Goal: Check status: Check status

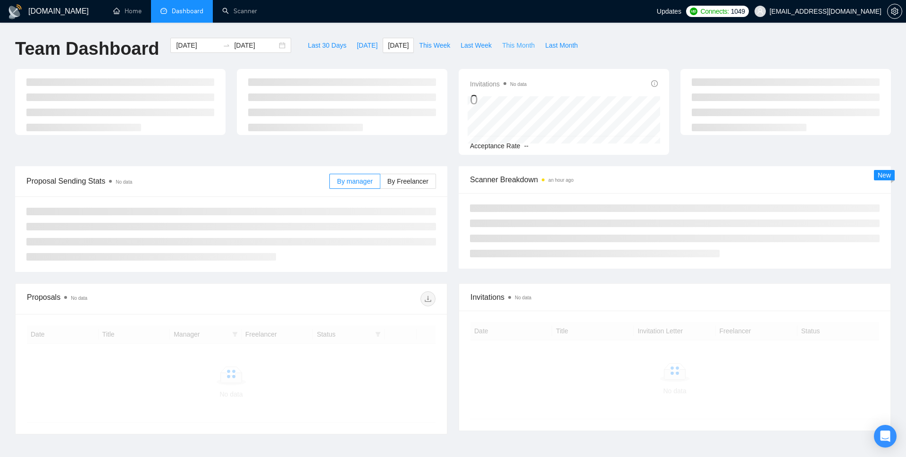
click at [524, 45] on span "This Month" at bounding box center [518, 45] width 33 height 10
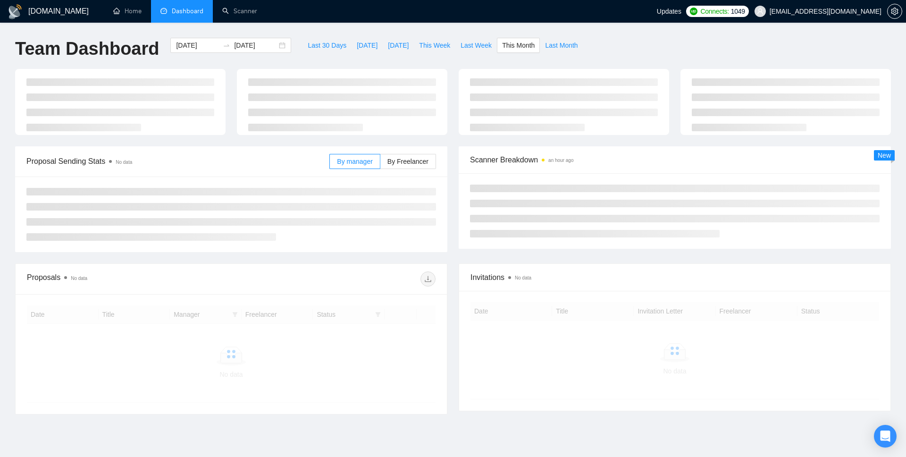
type input "[DATE]"
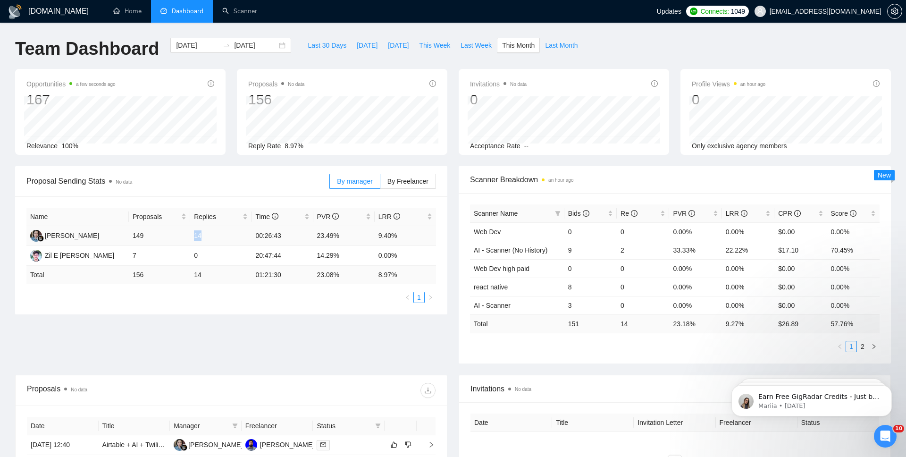
drag, startPoint x: 203, startPoint y: 238, endPoint x: 194, endPoint y: 239, distance: 9.5
click at [194, 239] on td "14" at bounding box center [220, 236] width 61 height 20
click at [183, 316] on div "Proposal Sending Stats No data By manager By Freelancer Name Proposals Replies …" at bounding box center [453, 270] width 888 height 209
drag, startPoint x: 206, startPoint y: 238, endPoint x: 194, endPoint y: 237, distance: 12.8
click at [194, 237] on td "14" at bounding box center [220, 236] width 61 height 20
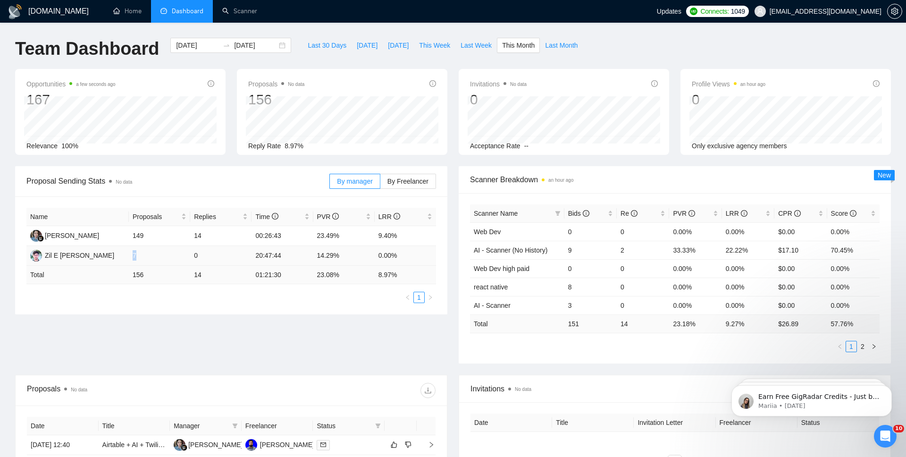
drag, startPoint x: 138, startPoint y: 259, endPoint x: 131, endPoint y: 258, distance: 7.1
click at [131, 258] on td "7" at bounding box center [159, 256] width 61 height 20
drag, startPoint x: 216, startPoint y: 255, endPoint x: 30, endPoint y: 237, distance: 186.4
click at [30, 237] on tbody "[PERSON_NAME] 149 14 00:26:43 23.49% 9.40% Zil E [PERSON_NAME] 7 0 20:47:44 14.…" at bounding box center [231, 246] width 410 height 40
click at [19, 251] on div "Name Proposals Replies Time PVR LRR [PERSON_NAME] 149 14 00:26:43 23.49% 9.40% …" at bounding box center [231, 255] width 432 height 118
